Goal: Transaction & Acquisition: Obtain resource

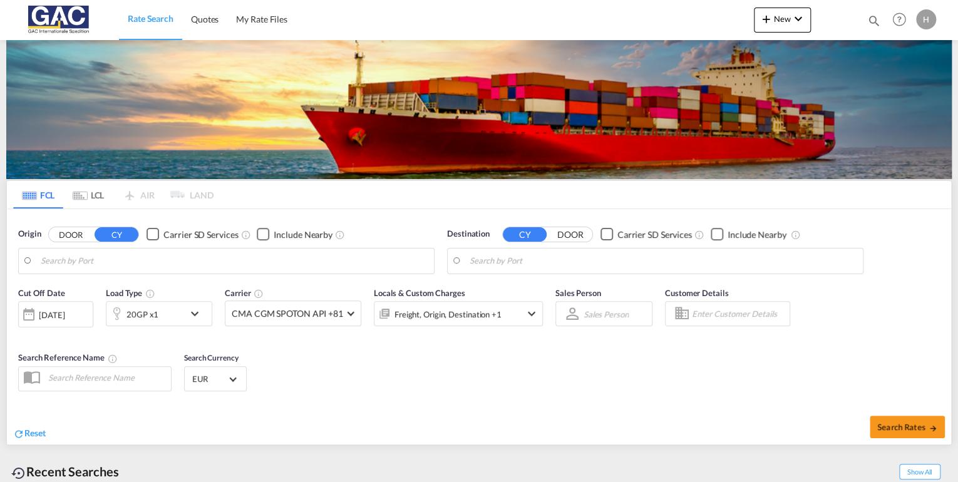
type input "[GEOGRAPHIC_DATA], DEBRV"
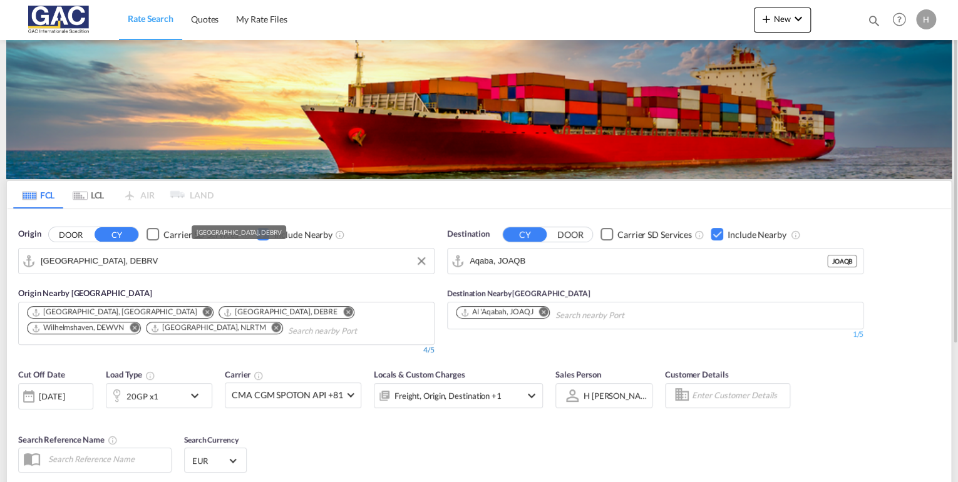
scroll to position [150, 0]
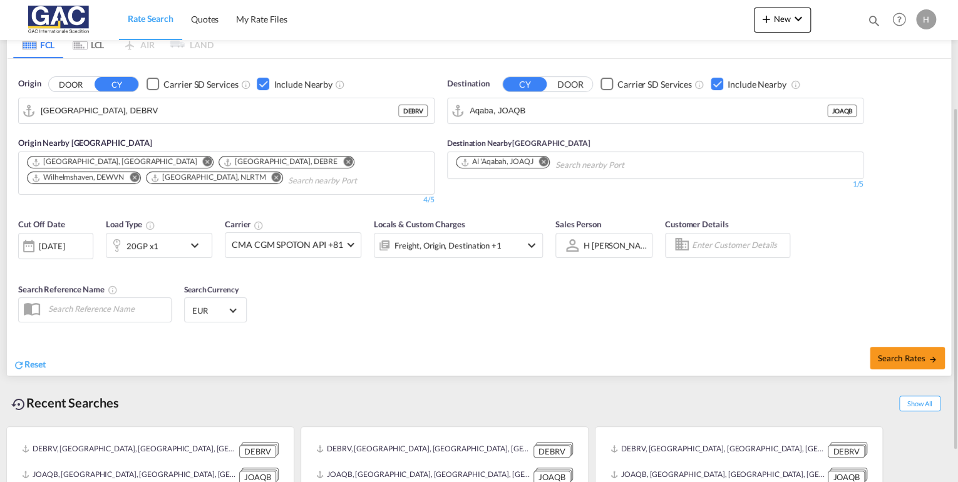
click at [175, 246] on div "20GP x1" at bounding box center [145, 245] width 78 height 25
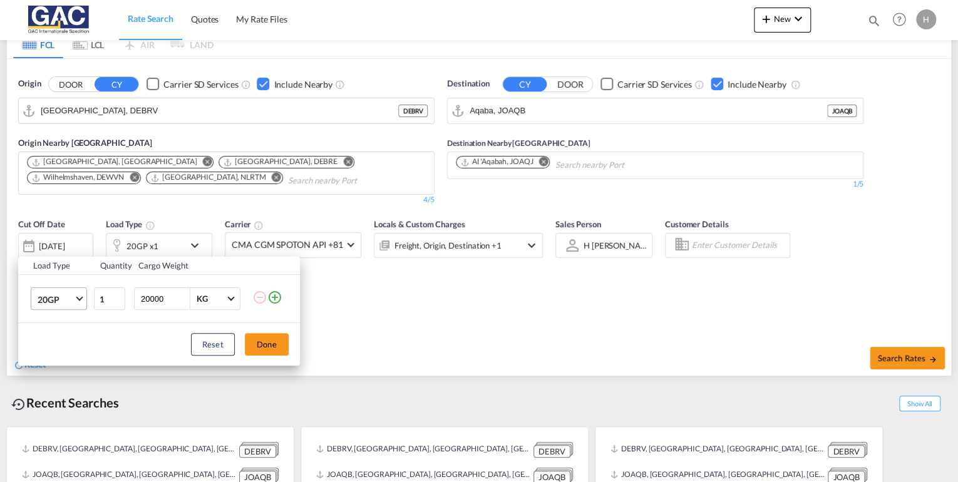
click at [75, 298] on md-select-value "20GP" at bounding box center [61, 298] width 50 height 21
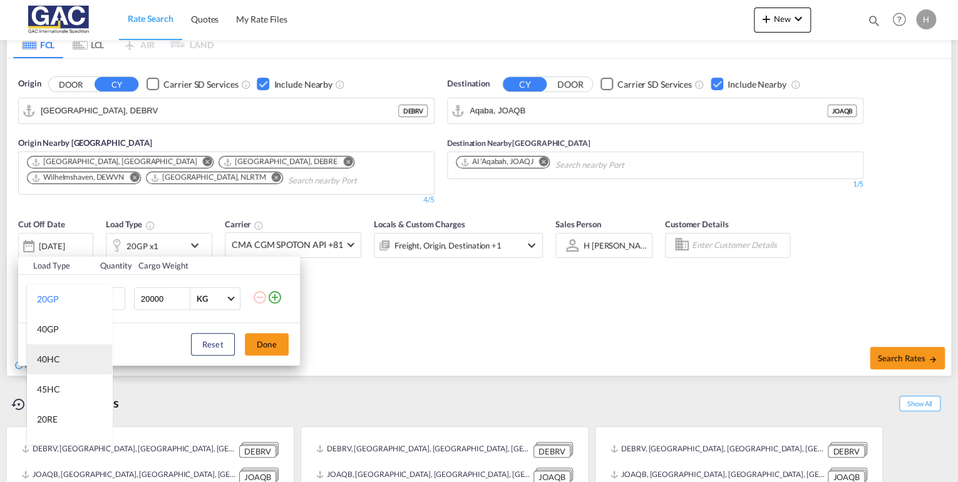
click at [60, 355] on md-option "40HC" at bounding box center [69, 360] width 85 height 30
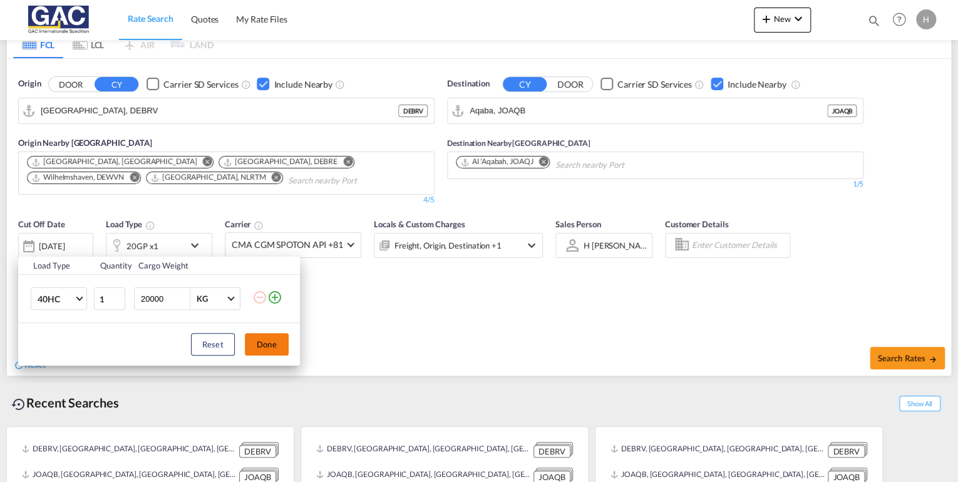
click at [262, 346] on button "Done" at bounding box center [267, 344] width 44 height 23
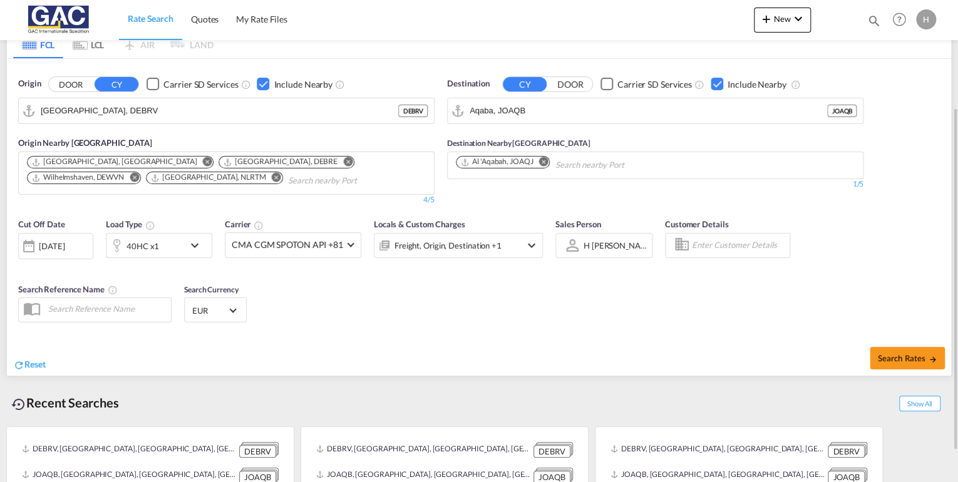
click at [715, 83] on div "Checkbox No Ink" at bounding box center [717, 84] width 13 height 13
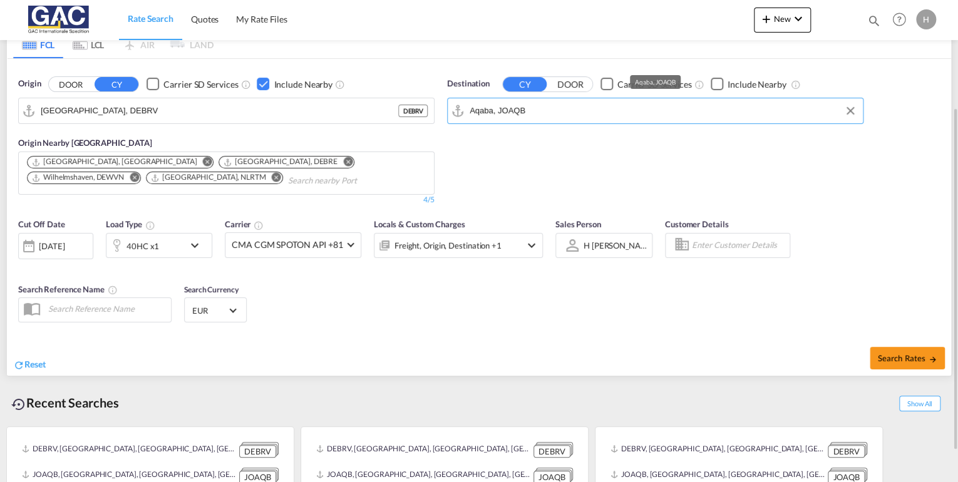
click at [553, 115] on input "Aqaba, JOAQB" at bounding box center [663, 110] width 387 height 19
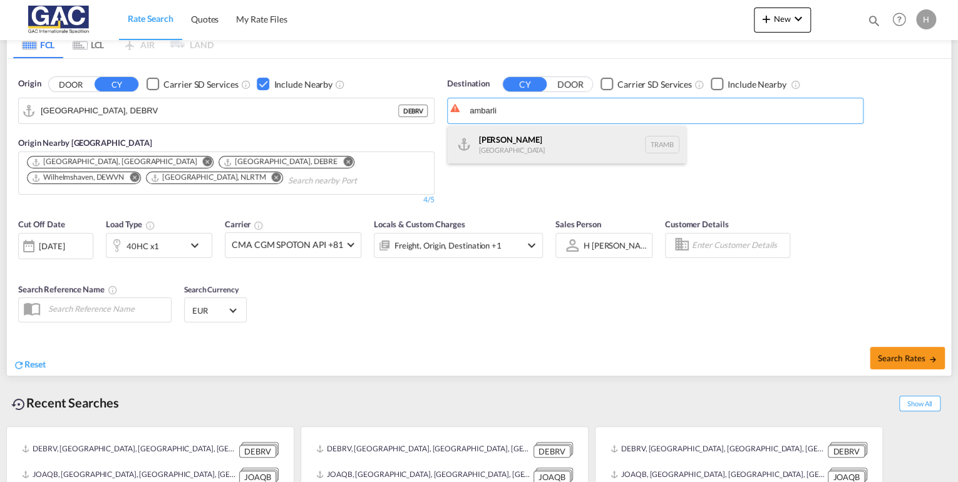
click at [491, 148] on div "Ambarli Turkey TRAMB" at bounding box center [567, 145] width 238 height 38
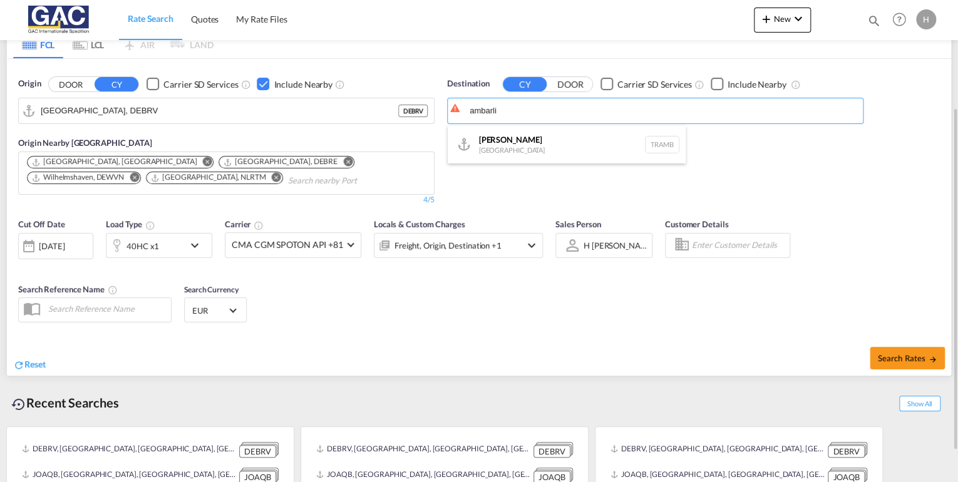
type input "Ambarli, TRAMB"
click at [717, 85] on div "Checkbox No Ink" at bounding box center [717, 84] width 13 height 13
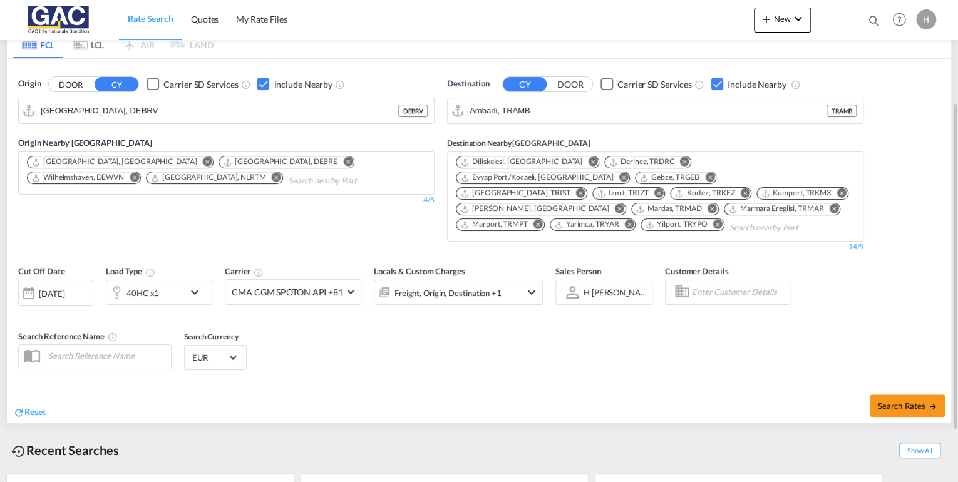
click at [588, 159] on md-icon "Remove" at bounding box center [592, 161] width 9 height 9
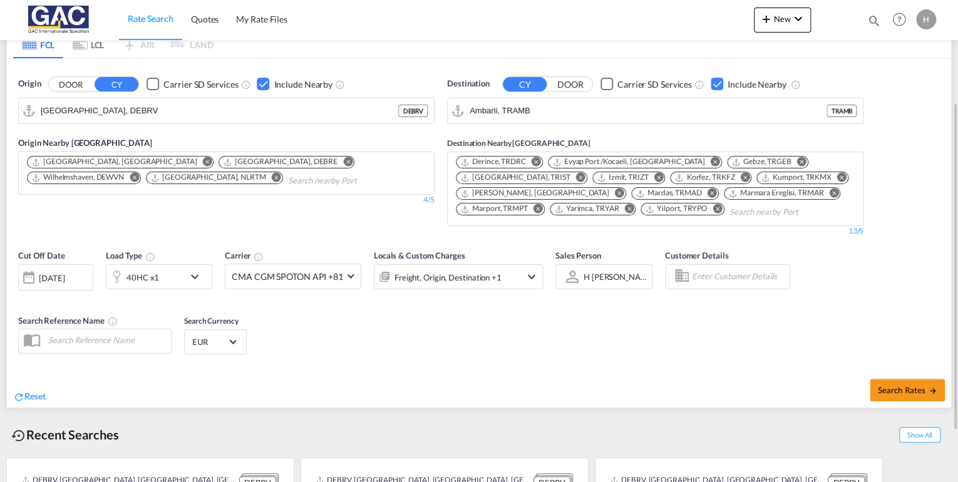
click at [538, 160] on md-icon "Remove" at bounding box center [536, 161] width 9 height 9
click at [619, 158] on md-icon "Remove" at bounding box center [623, 161] width 9 height 9
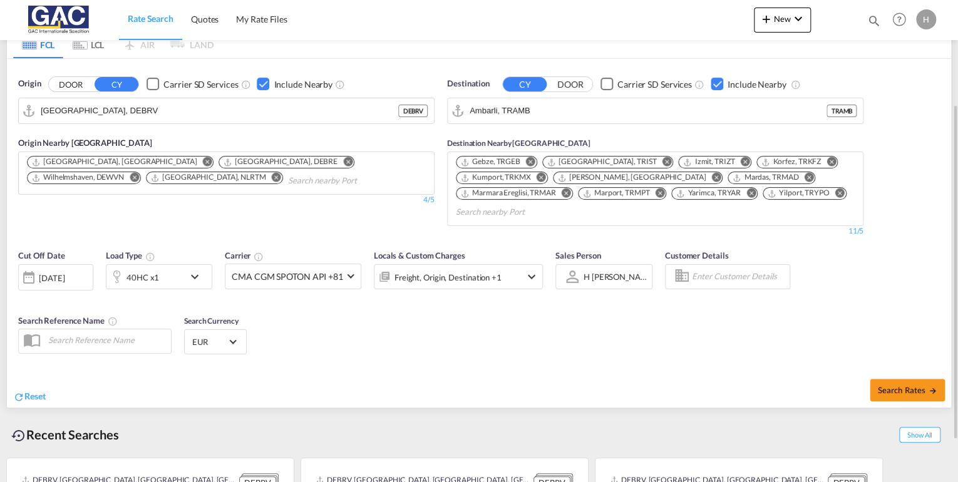
click at [531, 160] on md-icon "Remove" at bounding box center [530, 161] width 9 height 9
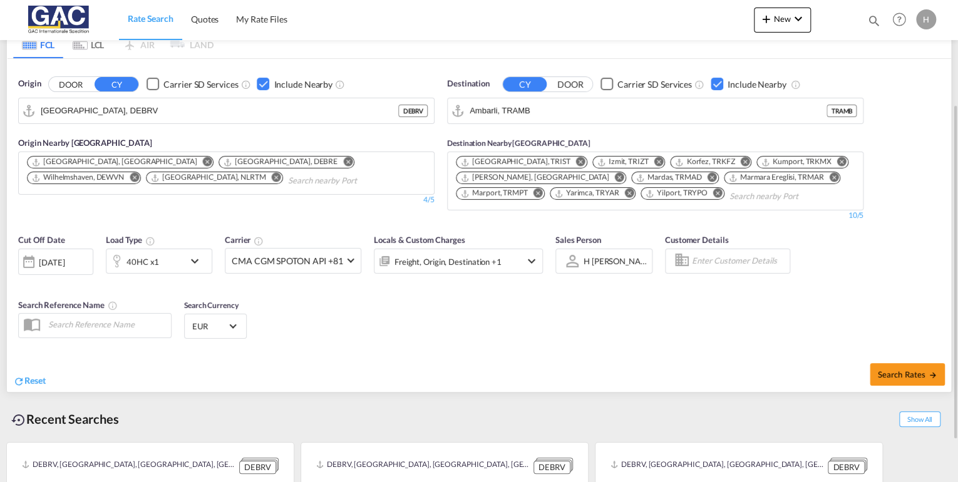
click at [655, 160] on md-icon "Remove" at bounding box center [659, 161] width 9 height 9
click at [662, 161] on md-icon "Remove" at bounding box center [666, 161] width 9 height 9
click at [624, 173] on md-icon "Remove" at bounding box center [619, 177] width 9 height 9
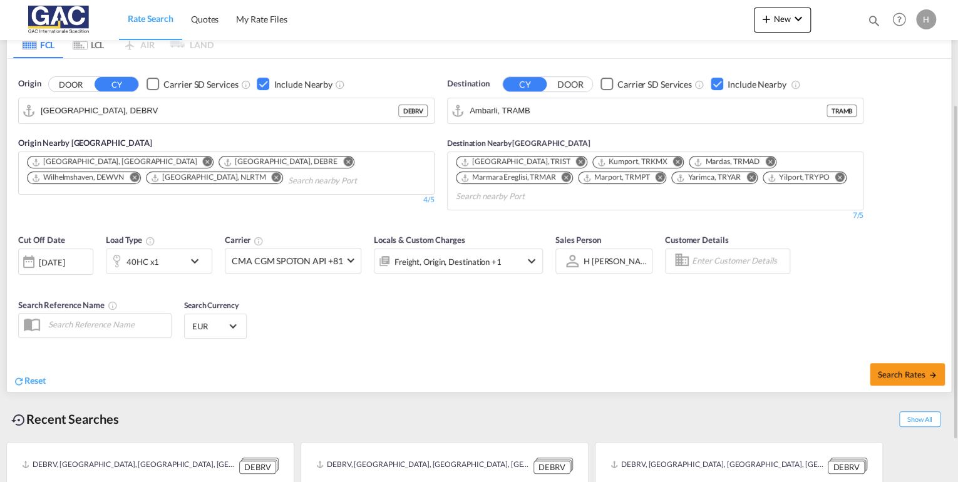
click at [765, 159] on md-icon "Remove" at bounding box center [769, 161] width 9 height 9
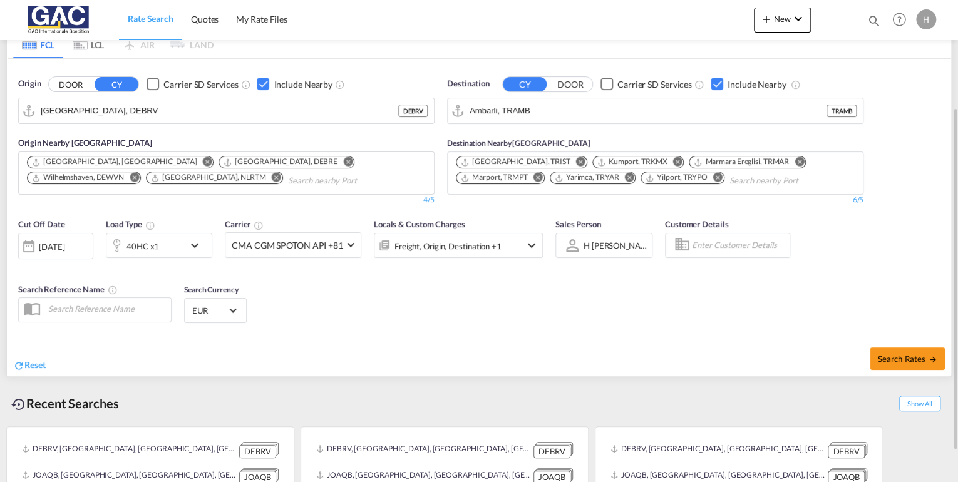
click at [542, 174] on md-icon "Remove" at bounding box center [538, 177] width 9 height 9
click at [619, 175] on md-icon "Remove" at bounding box center [623, 177] width 9 height 9
click at [795, 162] on md-icon "Remove" at bounding box center [799, 161] width 9 height 9
click at [764, 158] on md-icon "Remove" at bounding box center [768, 161] width 9 height 9
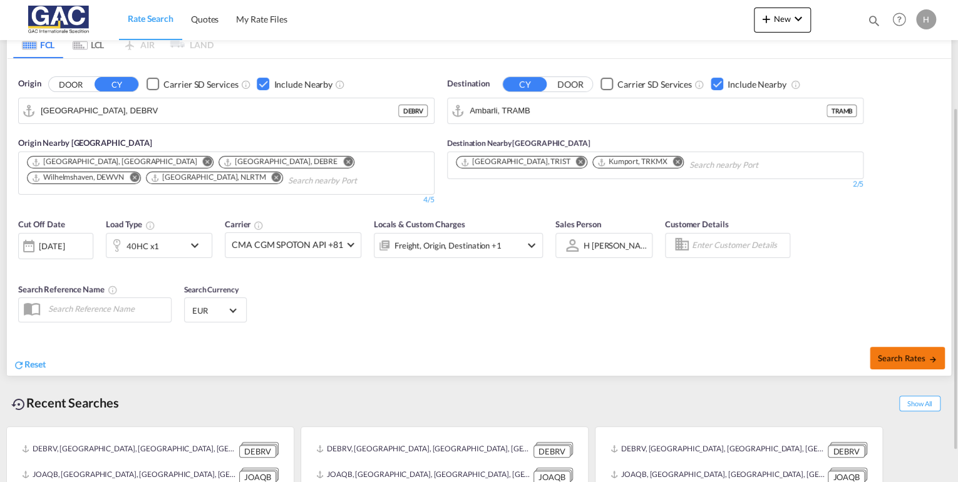
click at [889, 354] on span "Search Rates" at bounding box center [908, 358] width 60 height 10
type input "DEBRV to TRAMB / 2 Sep 2025"
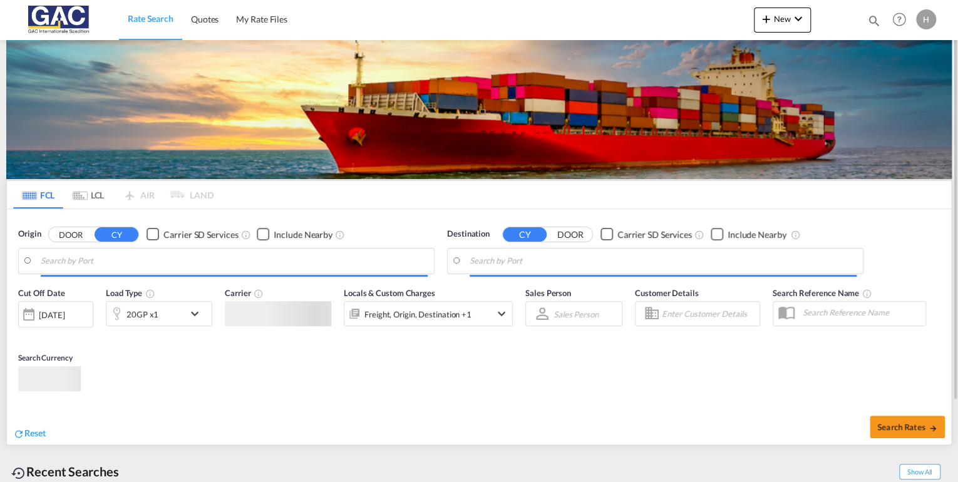
type input "[GEOGRAPHIC_DATA], DEBRV"
type input "Ambarli, TRAMB"
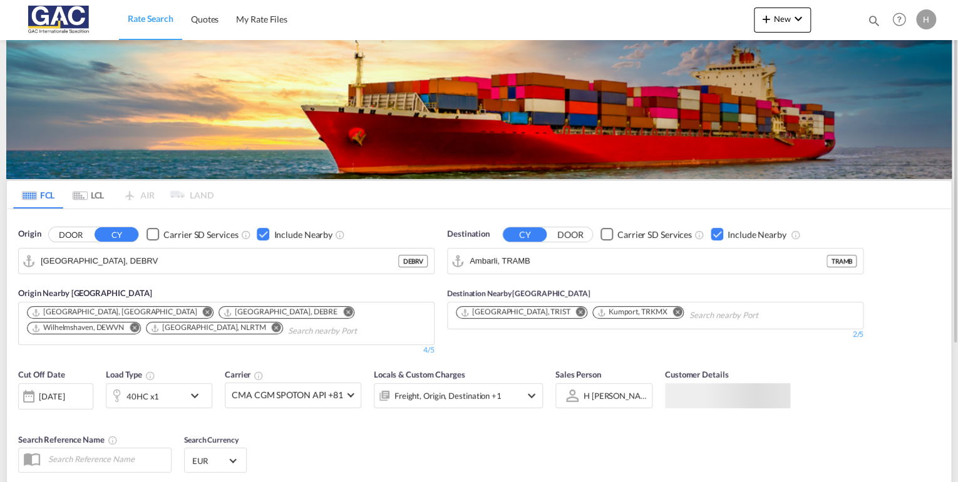
click at [175, 362] on div "Origin DOOR CY Carrier SD Services Include Nearby [GEOGRAPHIC_DATA], [GEOGRAPHI…" at bounding box center [226, 292] width 429 height 140
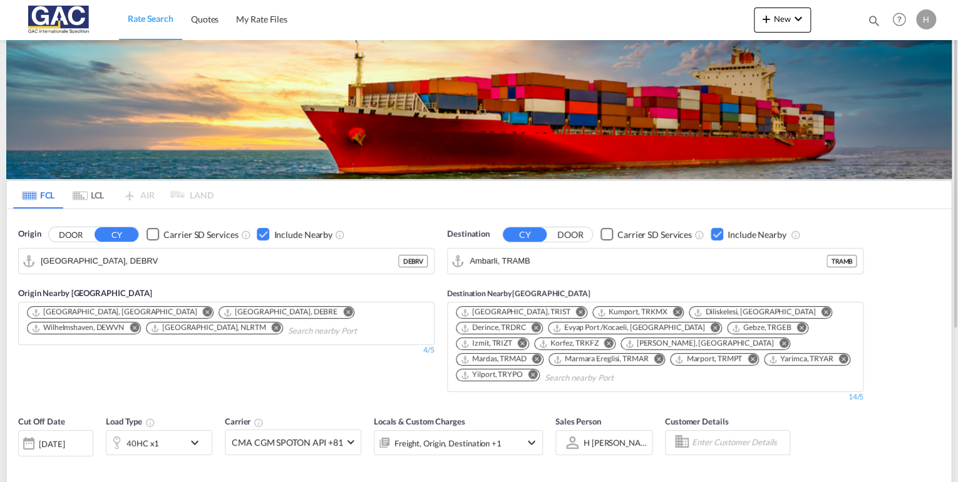
click at [714, 234] on div "Checkbox No Ink" at bounding box center [717, 234] width 13 height 13
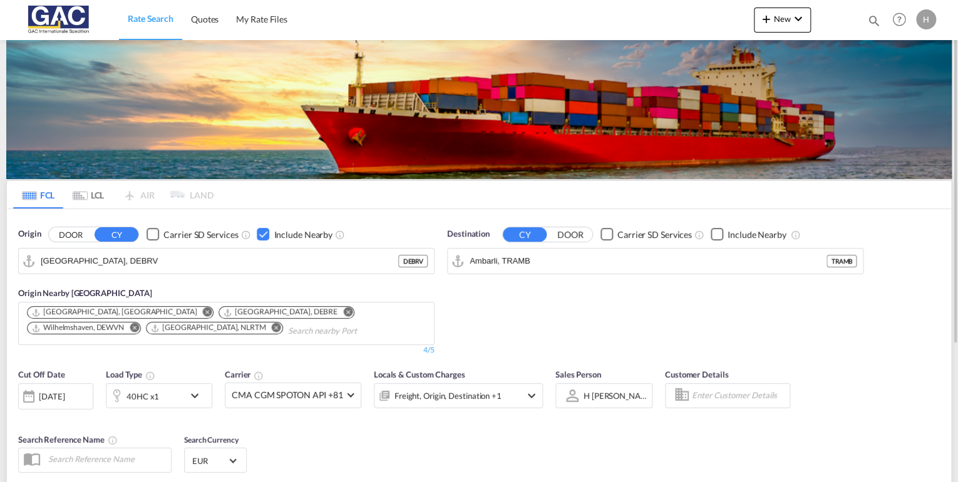
click at [163, 395] on div "40HC x1" at bounding box center [145, 395] width 78 height 25
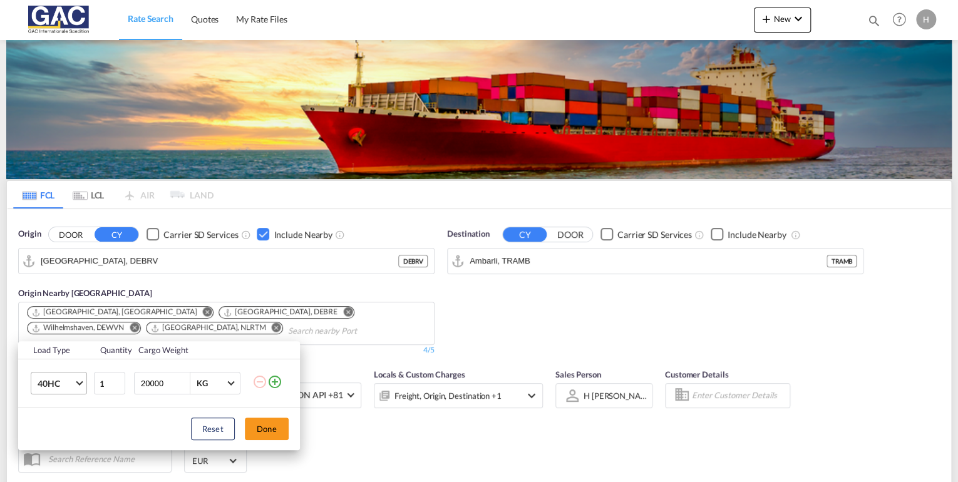
click at [53, 384] on span "40HC" at bounding box center [56, 384] width 36 height 13
click at [55, 324] on div "20GP" at bounding box center [48, 323] width 22 height 13
click at [268, 423] on button "Done" at bounding box center [267, 429] width 44 height 23
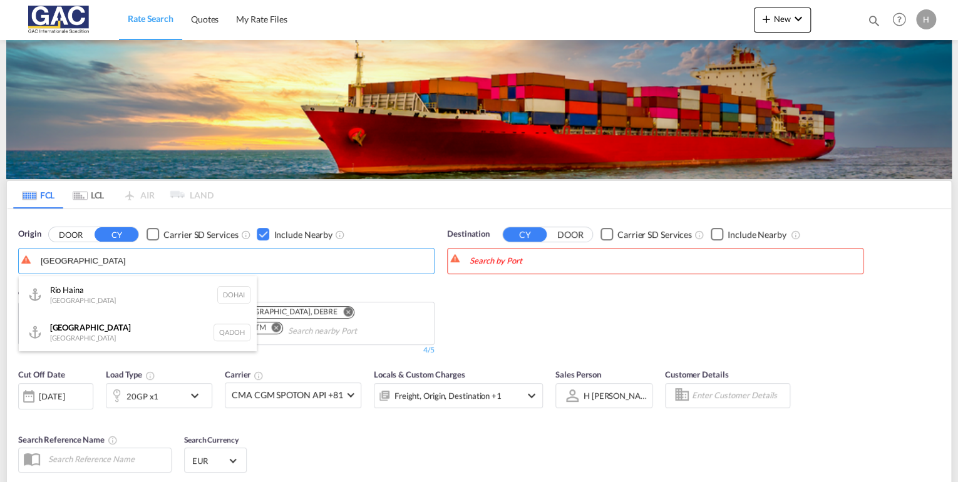
type input "[GEOGRAPHIC_DATA]"
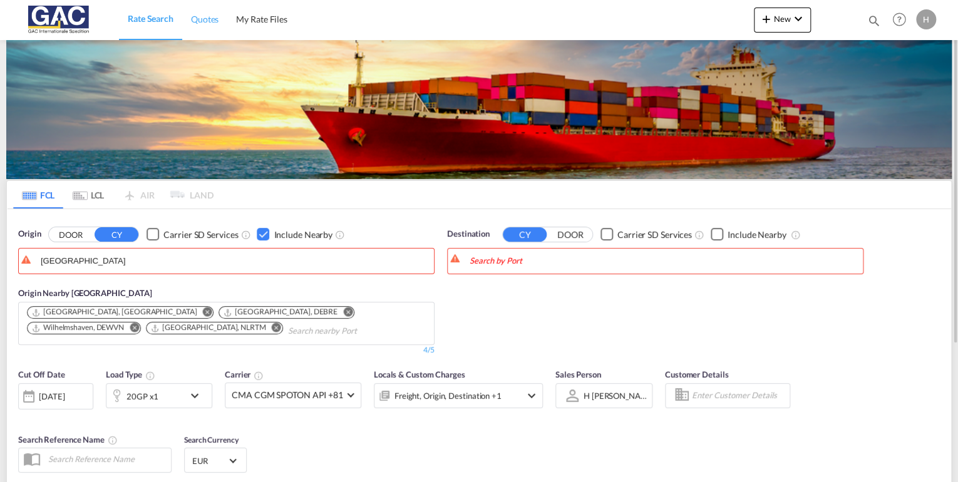
click at [212, 21] on span "Quotes" at bounding box center [205, 19] width 28 height 11
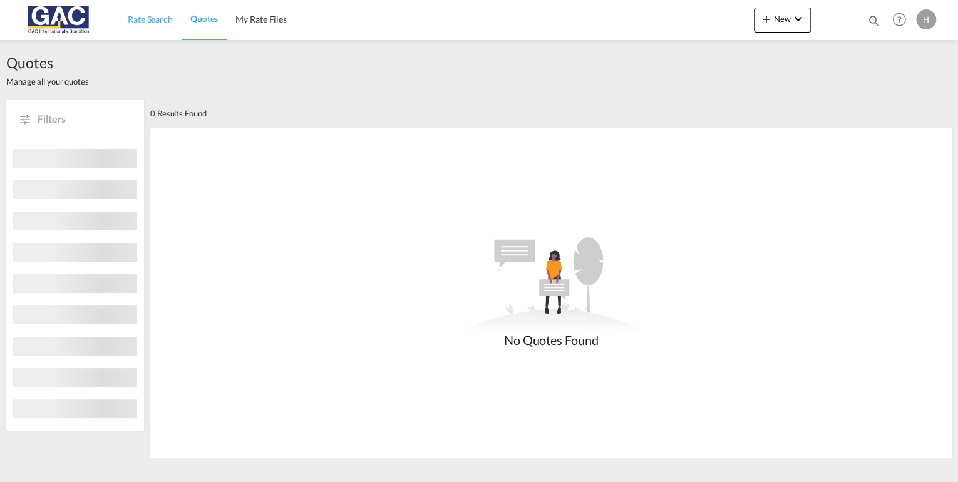
click at [155, 20] on span "Rate Search" at bounding box center [150, 19] width 45 height 11
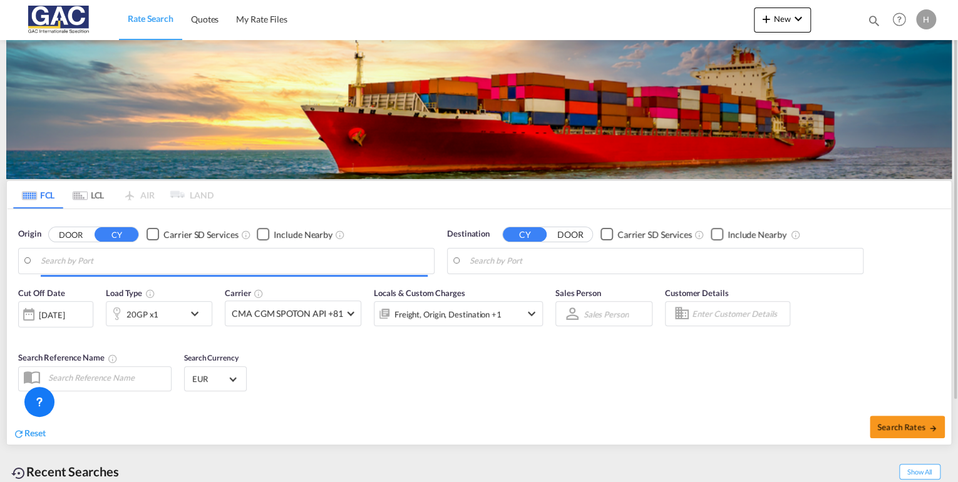
type input "[GEOGRAPHIC_DATA], DEBRV"
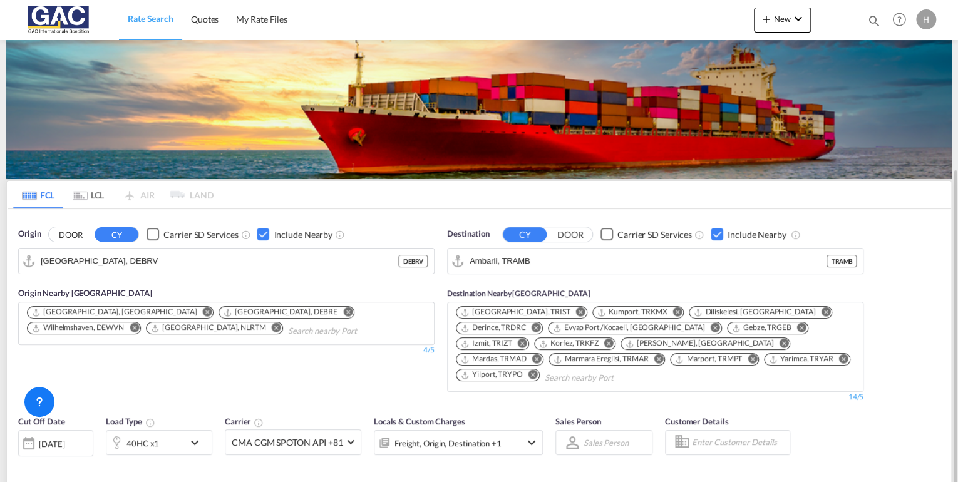
scroll to position [100, 0]
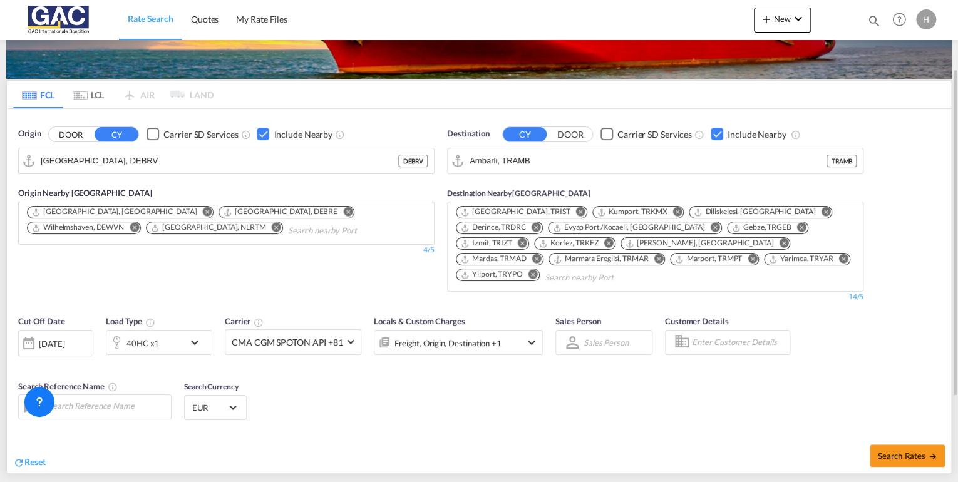
click at [160, 330] on div "40HC x1" at bounding box center [145, 342] width 78 height 25
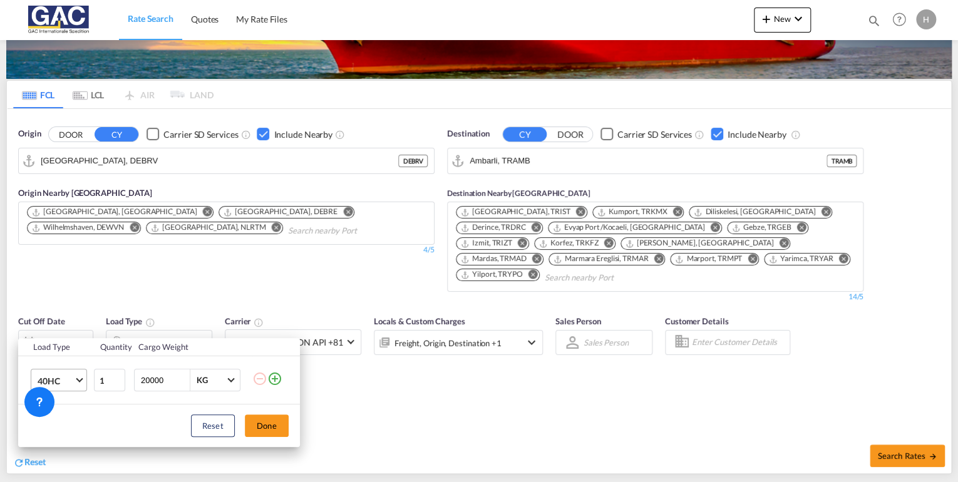
click at [63, 376] on span "40HC" at bounding box center [56, 381] width 36 height 13
click at [58, 323] on div "20GP" at bounding box center [48, 320] width 22 height 13
click at [261, 425] on button "Done" at bounding box center [267, 426] width 44 height 23
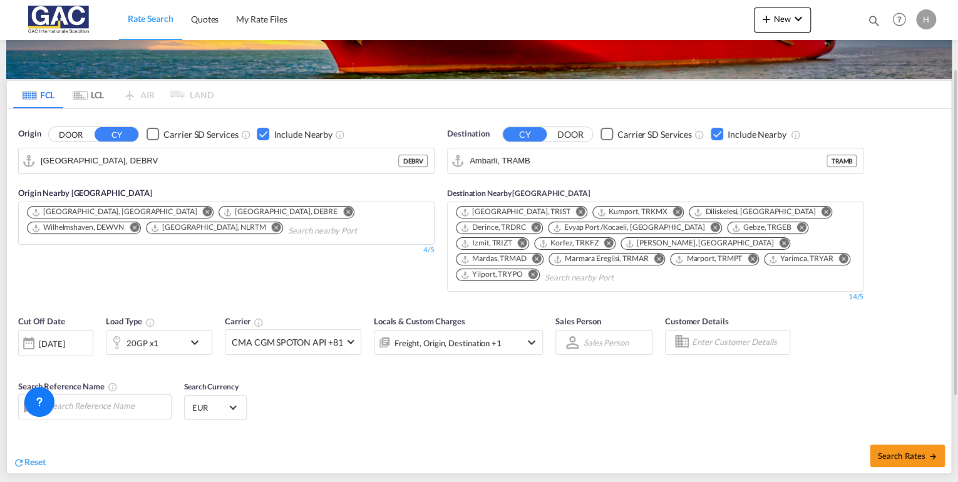
click at [719, 133] on div "Checkbox No Ink" at bounding box center [717, 134] width 13 height 13
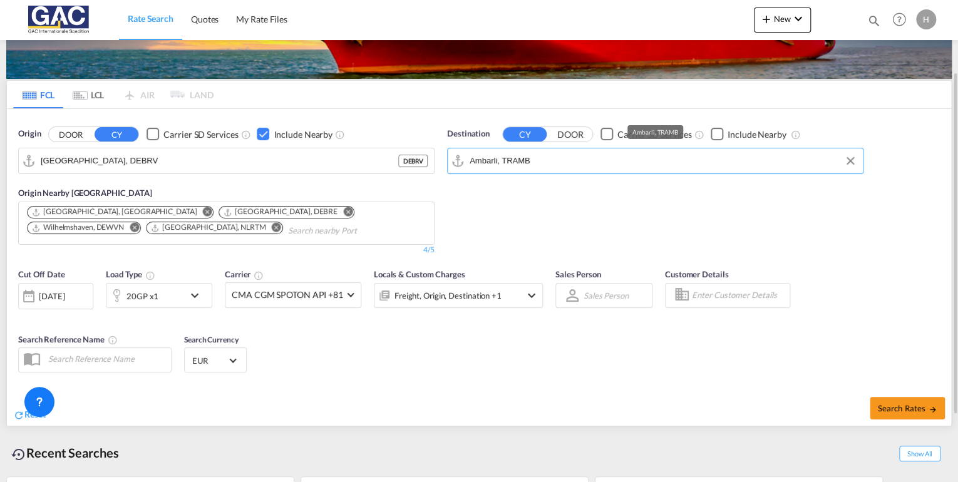
click at [623, 163] on input "Ambarli, TRAMB" at bounding box center [663, 161] width 387 height 19
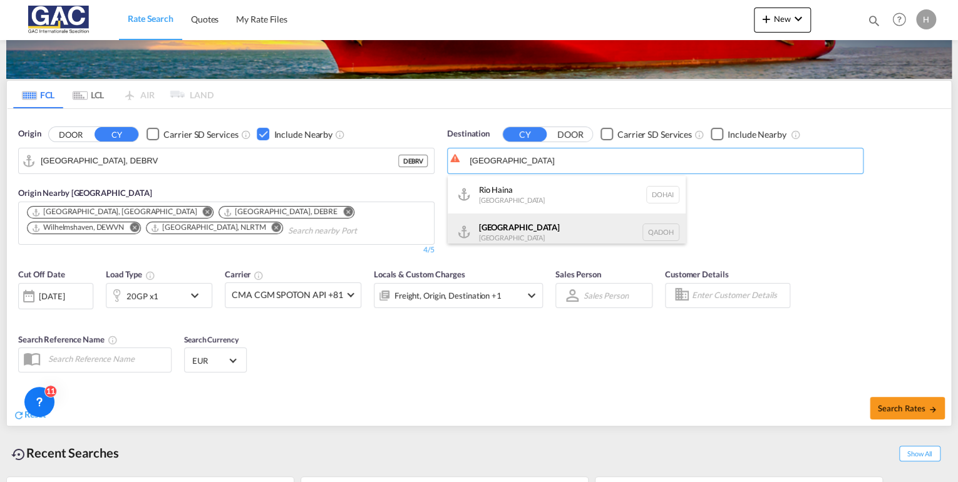
click at [526, 222] on div "Doha [GEOGRAPHIC_DATA] [GEOGRAPHIC_DATA]" at bounding box center [567, 233] width 238 height 38
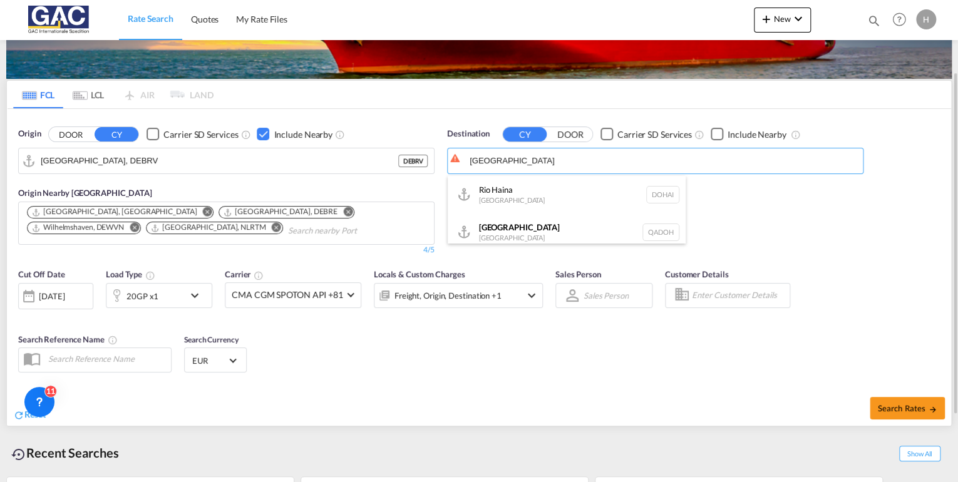
type input "[GEOGRAPHIC_DATA], QADOH"
click at [718, 133] on div "Checkbox No Ink" at bounding box center [717, 134] width 13 height 13
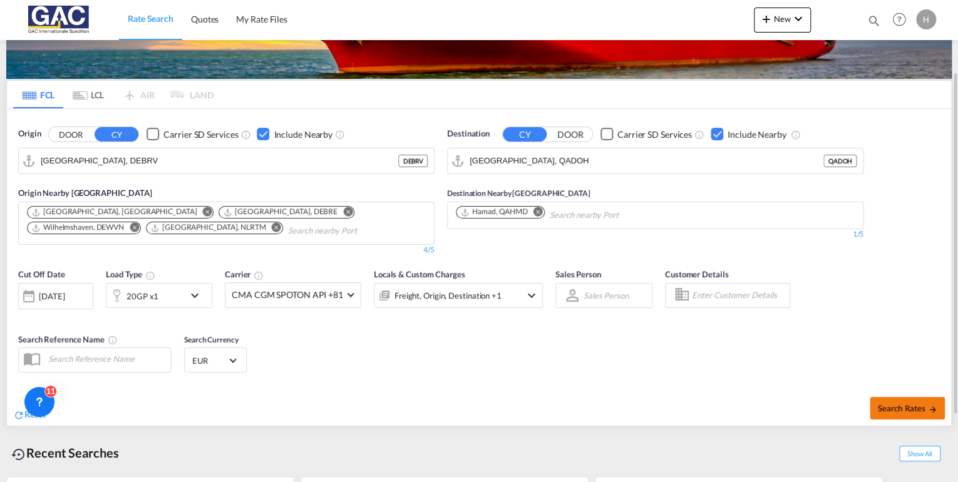
drag, startPoint x: 886, startPoint y: 395, endPoint x: 892, endPoint y: 406, distance: 12.0
click at [887, 395] on div "Search Rates" at bounding box center [716, 408] width 469 height 36
click at [892, 406] on span "Search Rates" at bounding box center [908, 408] width 60 height 10
type input "DEBRV to QADOH / [DATE]"
